Goal: Transaction & Acquisition: Purchase product/service

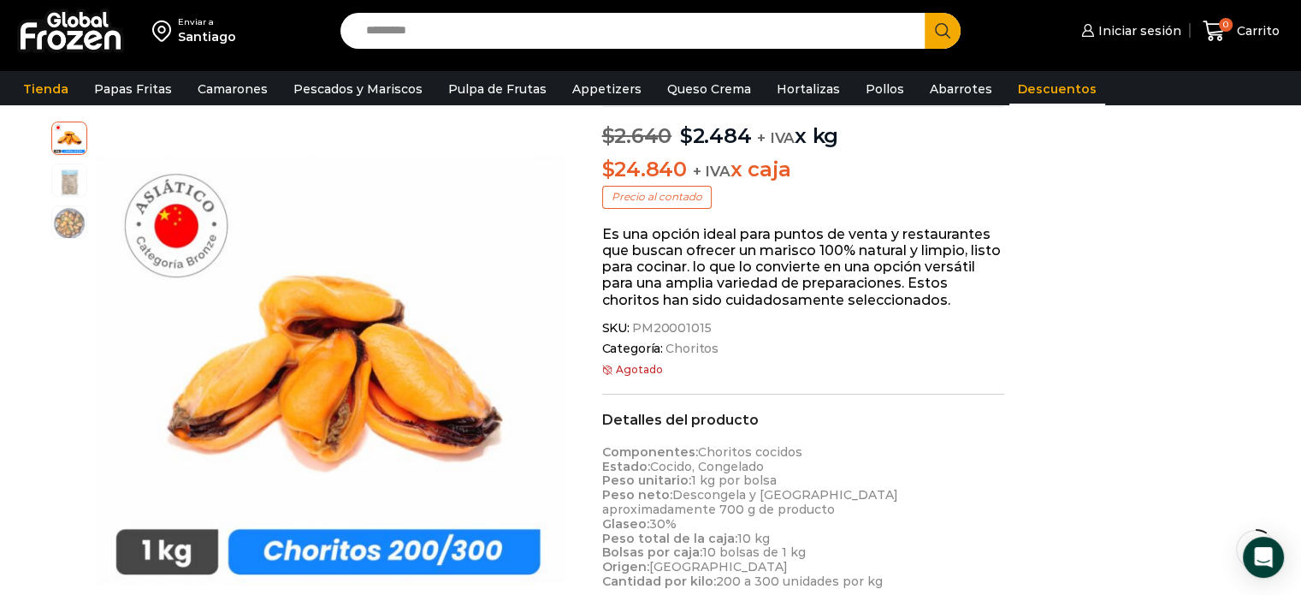
click at [1020, 88] on link "Descuentos" at bounding box center [1057, 89] width 96 height 33
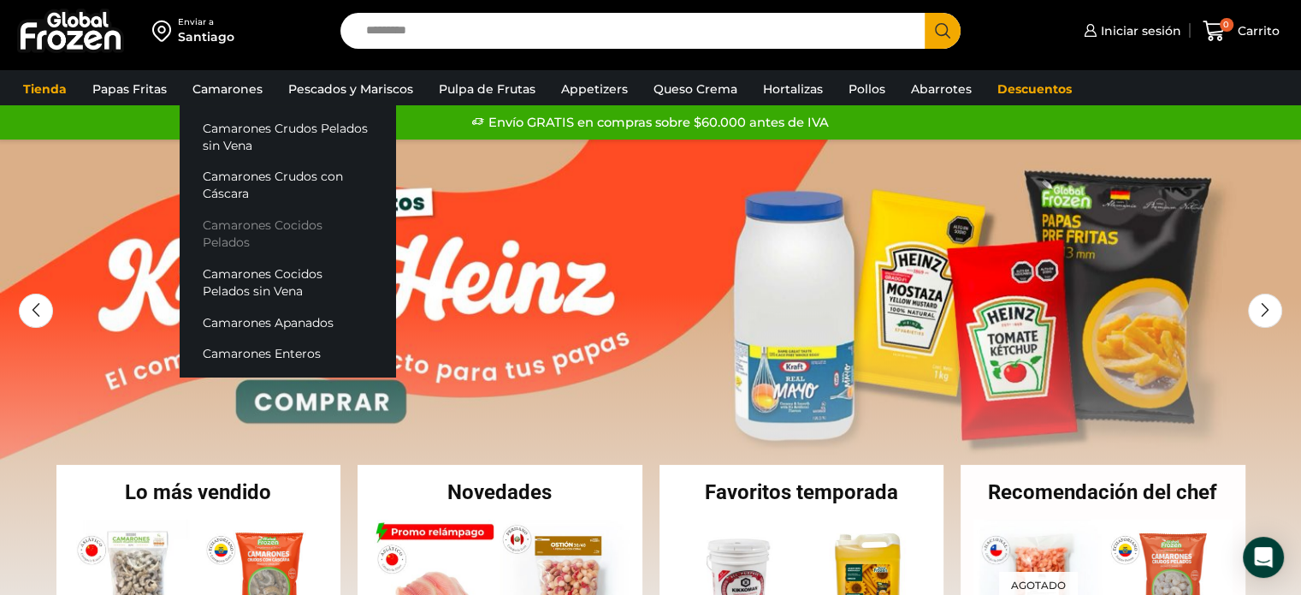
click at [309, 222] on link "Camarones Cocidos Pelados" at bounding box center [288, 234] width 216 height 49
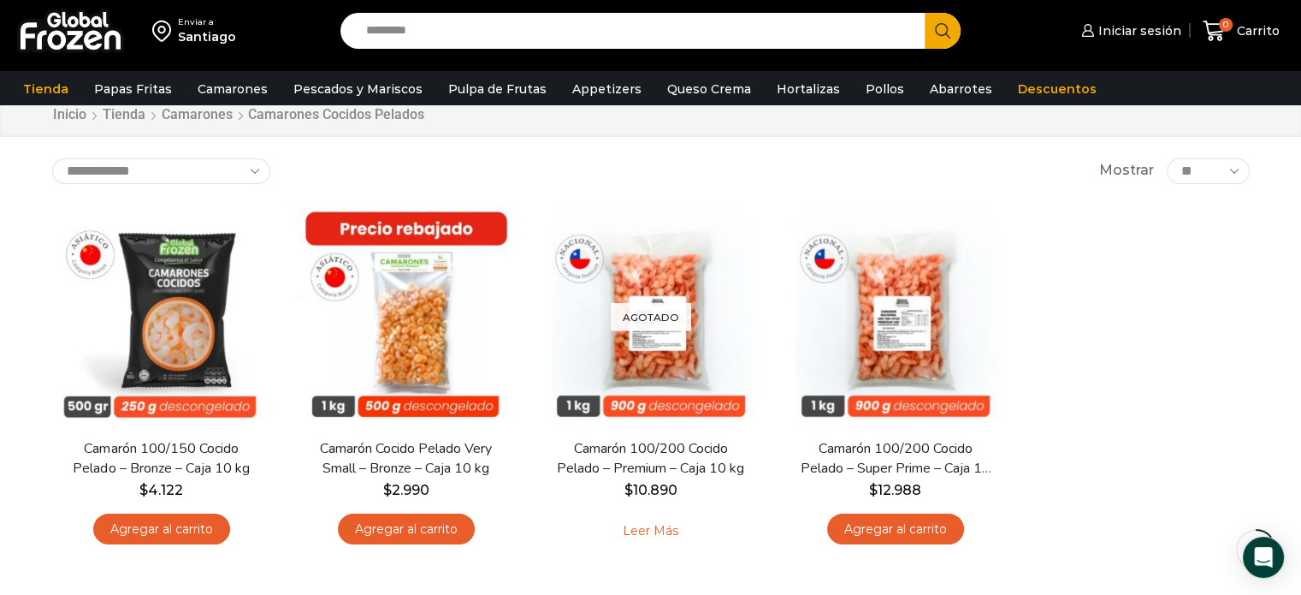
scroll to position [86, 0]
